Goal: Information Seeking & Learning: Learn about a topic

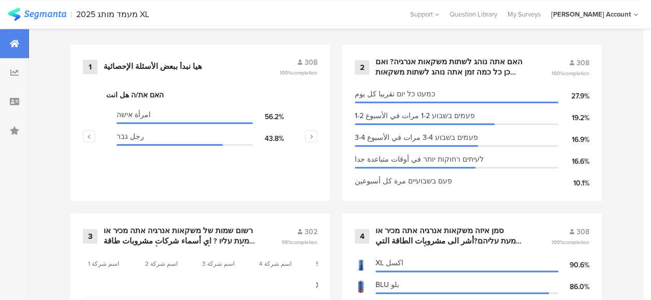
scroll to position [414, 0]
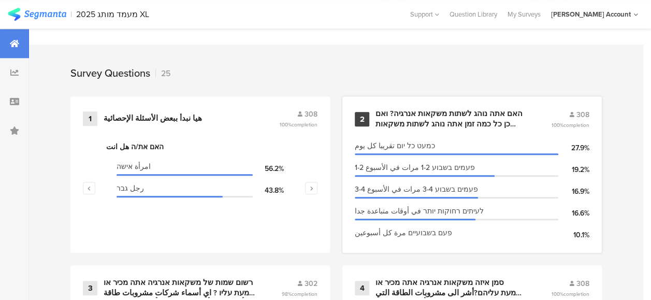
click at [429, 126] on div "האם אתה נוהג לשתות משקאות אנרגיה? ואם כן כל כמה זמן אתה נוהג לשתות משקאות אנרגי…" at bounding box center [451, 119] width 151 height 20
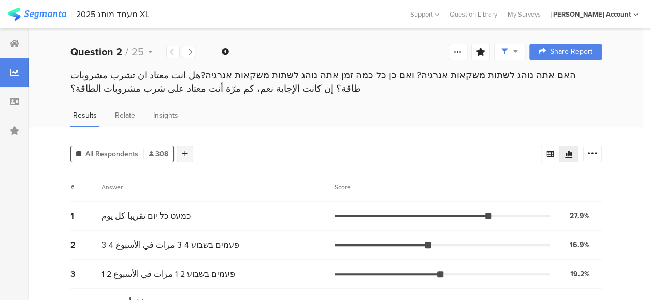
click at [188, 156] on div at bounding box center [185, 154] width 17 height 17
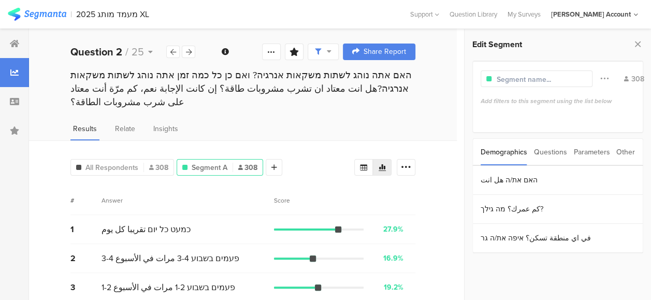
click at [587, 151] on div "Parameters" at bounding box center [591, 152] width 36 height 26
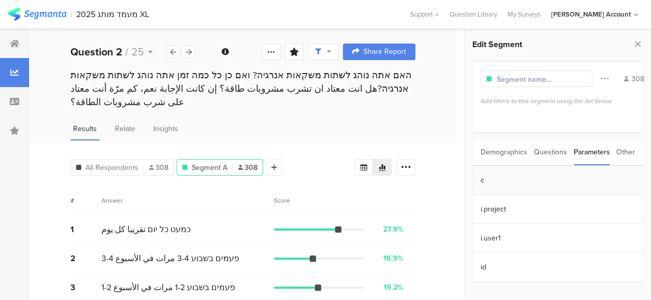
click at [485, 181] on section "c" at bounding box center [558, 180] width 170 height 29
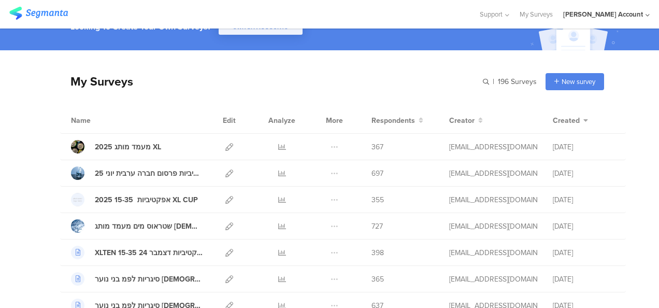
click at [172, 63] on div "My Surveys | 196 Surveys New survey Start from scratch Choose from templates" at bounding box center [332, 81] width 544 height 41
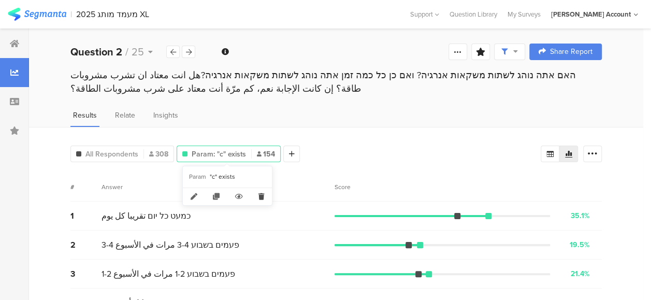
click at [259, 193] on icon at bounding box center [261, 196] width 21 height 17
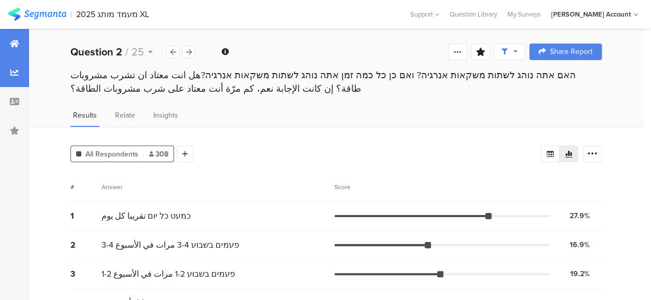
click at [12, 40] on icon at bounding box center [14, 43] width 9 height 8
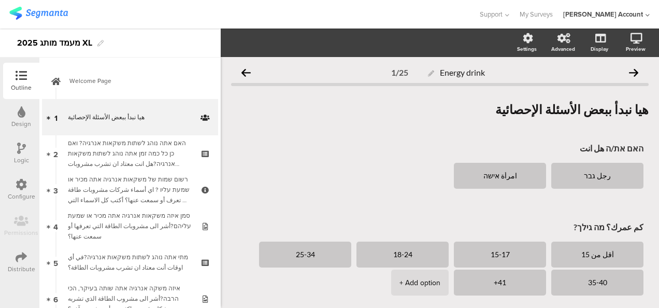
scroll to position [184, 0]
